Goal: Navigation & Orientation: Find specific page/section

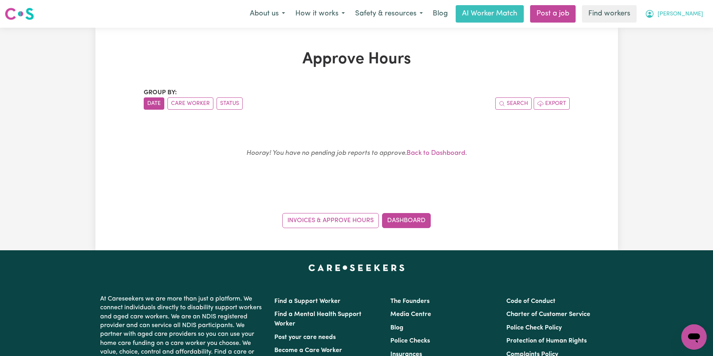
click at [698, 17] on span "[PERSON_NAME]" at bounding box center [681, 14] width 46 height 9
click at [679, 34] on link "My Dashboard" at bounding box center [677, 30] width 63 height 15
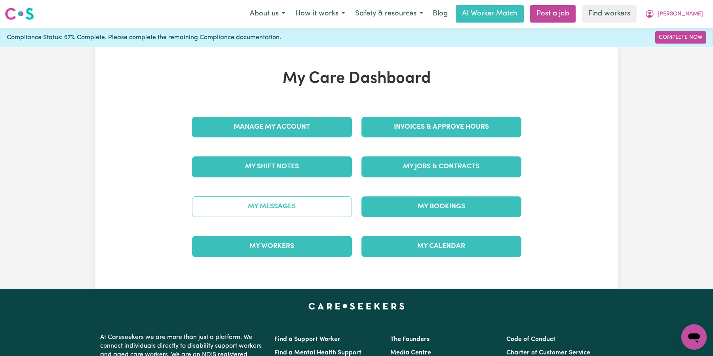
click at [282, 214] on link "My Messages" at bounding box center [272, 206] width 160 height 21
